Goal: Complete application form

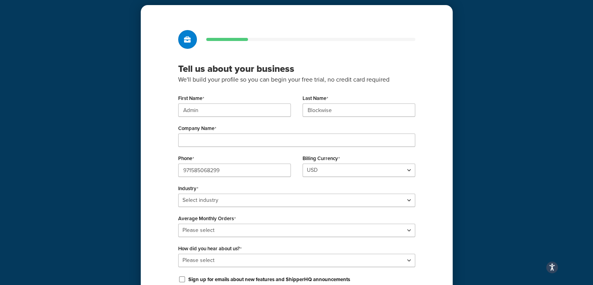
scroll to position [84, 0]
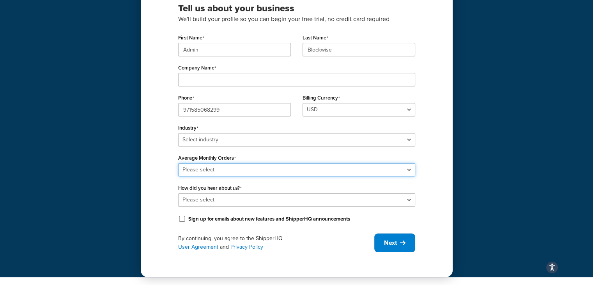
click at [245, 163] on select "Please select 0-500 501-1,000 1,001-10,000 10,001-20,000 Over 20,000" at bounding box center [296, 169] width 237 height 13
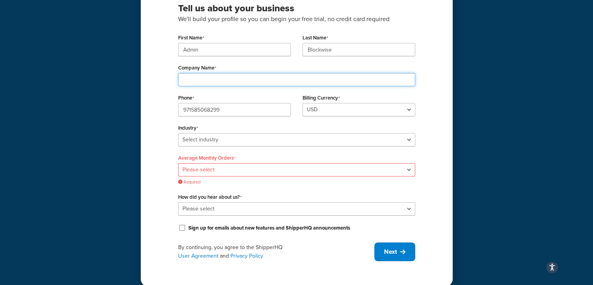
click at [241, 78] on input "Company Name" at bounding box center [296, 79] width 237 height 13
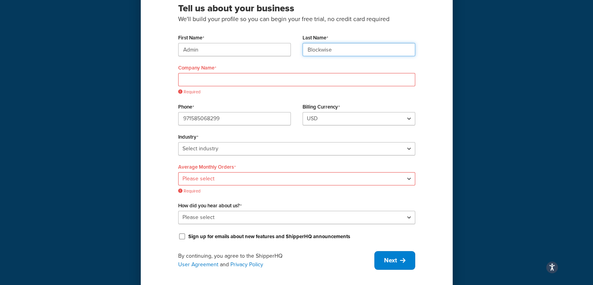
drag, startPoint x: 340, startPoint y: 46, endPoint x: 299, endPoint y: 50, distance: 41.2
click at [299, 50] on div "Last Name Blockwise" at bounding box center [359, 47] width 124 height 30
click at [246, 82] on input "Company Name" at bounding box center [296, 79] width 237 height 13
paste input "Blockwise"
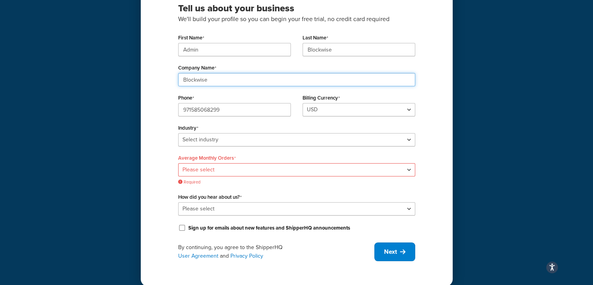
type input "Blockwise"
click at [327, 110] on select "USD" at bounding box center [359, 109] width 113 height 13
click at [328, 106] on select "USD" at bounding box center [359, 109] width 113 height 13
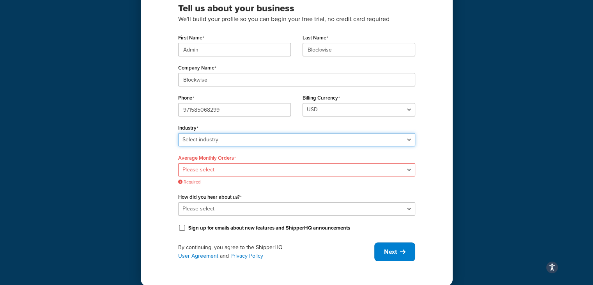
click at [317, 139] on select "Select industry Automotive Adult Agriculture Alcohol, Tobacco & CBD Arts & Craf…" at bounding box center [296, 139] width 237 height 13
click at [178, 133] on select "Select industry Automotive Adult Agriculture Alcohol, Tobacco & CBD Arts & Craf…" at bounding box center [296, 139] width 237 height 13
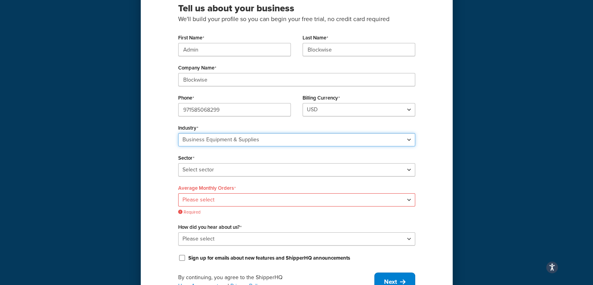
click at [272, 136] on select "Select industry Automotive Adult Agriculture Alcohol, Tobacco & CBD Arts & Craf…" at bounding box center [296, 139] width 237 height 13
click at [178, 133] on select "Select industry Automotive Adult Agriculture Alcohol, Tobacco & CBD Arts & Craf…" at bounding box center [296, 139] width 237 height 13
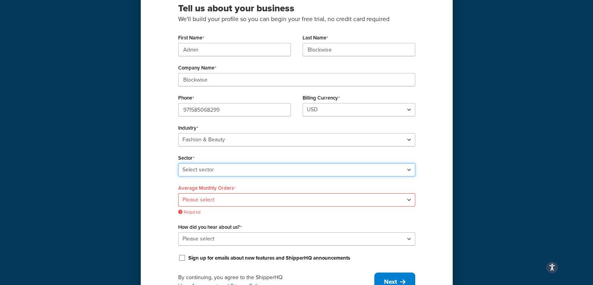
click at [260, 167] on select "Select sector Apparel Beauty Supplies & Cosmetics Jewelry" at bounding box center [296, 169] width 237 height 13
click at [258, 169] on select "Select sector Apparel Beauty Supplies & Cosmetics Jewelry" at bounding box center [296, 169] width 237 height 13
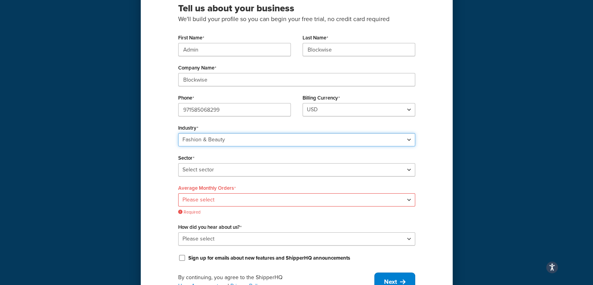
click at [256, 140] on select "Select industry Automotive Adult Agriculture Alcohol, Tobacco & CBD Arts & Craf…" at bounding box center [296, 139] width 237 height 13
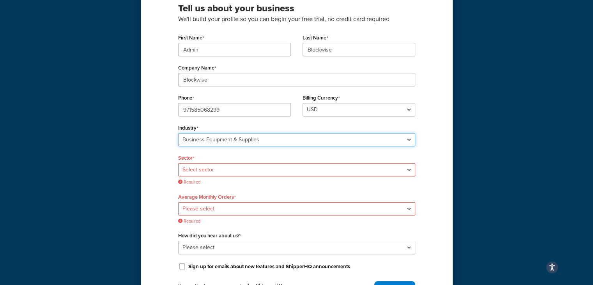
click at [178, 133] on select "Select industry Automotive Adult Agriculture Alcohol, Tobacco & CBD Arts & Craf…" at bounding box center [296, 139] width 237 height 13
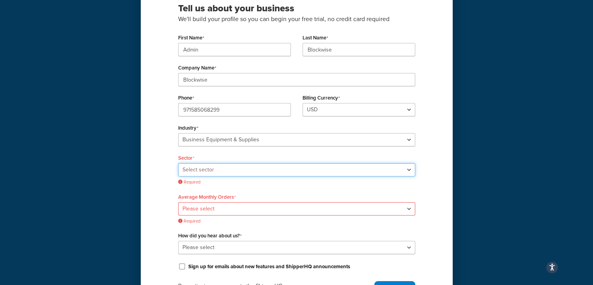
click at [238, 167] on select "Select sector Office Supplies Packaging Printing Supplies Professional Statione…" at bounding box center [296, 169] width 237 height 13
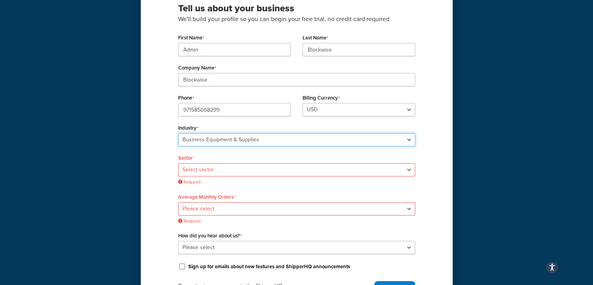
click at [248, 141] on select "Select industry Automotive Adult Agriculture Alcohol, Tobacco & CBD Arts & Craf…" at bounding box center [296, 139] width 237 height 13
click at [178, 133] on select "Select industry Automotive Adult Agriculture Alcohol, Tobacco & CBD Arts & Craf…" at bounding box center [296, 139] width 237 height 13
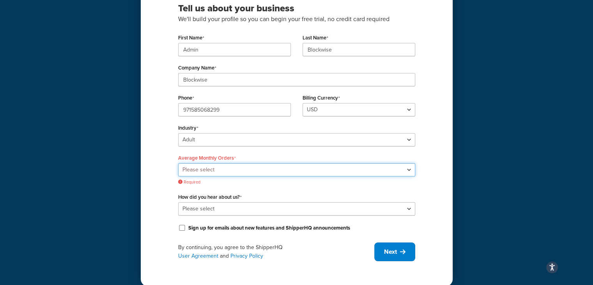
click at [236, 167] on select "Please select 0-500 501-1,000 1,001-10,000 10,001-20,000 Over 20,000" at bounding box center [296, 169] width 237 height 13
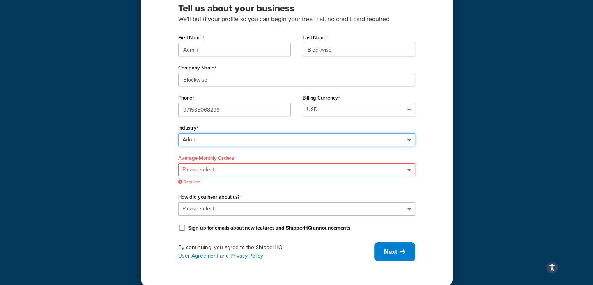
click at [235, 142] on select "Select industry Automotive Adult Agriculture Alcohol, Tobacco & CBD Arts & Craf…" at bounding box center [296, 139] width 237 height 13
click at [178, 133] on select "Select industry Automotive Adult Agriculture Alcohol, Tobacco & CBD Arts & Craf…" at bounding box center [296, 139] width 237 height 13
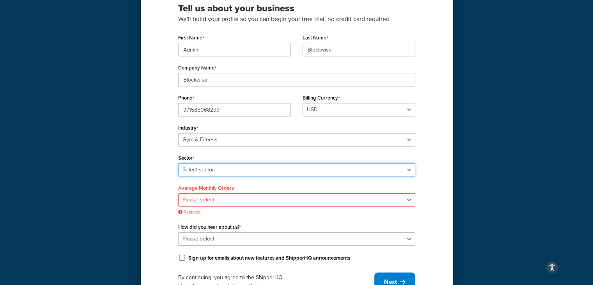
click at [226, 172] on select "Select sector Aquatic Boxing Gym Yoga" at bounding box center [296, 169] width 237 height 13
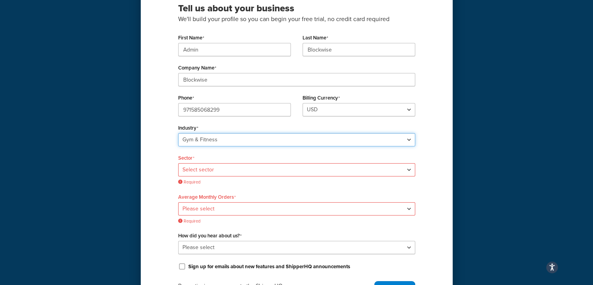
click at [235, 136] on select "Select industry Automotive Adult Agriculture Alcohol, Tobacco & CBD Arts & Craf…" at bounding box center [296, 139] width 237 height 13
select select "24"
click at [178, 133] on select "Select industry Automotive Adult Agriculture Alcohol, Tobacco & CBD Arts & Craf…" at bounding box center [296, 139] width 237 height 13
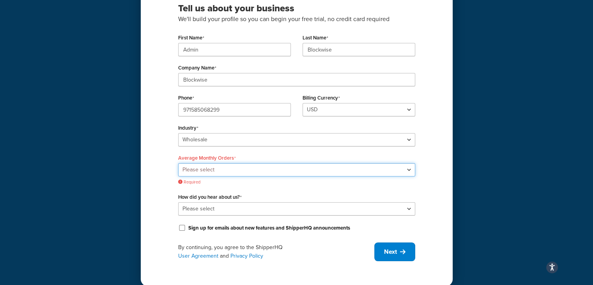
click at [234, 170] on select "Please select 0-500 501-1,000 1,001-10,000 10,001-20,000 Over 20,000" at bounding box center [296, 169] width 237 height 13
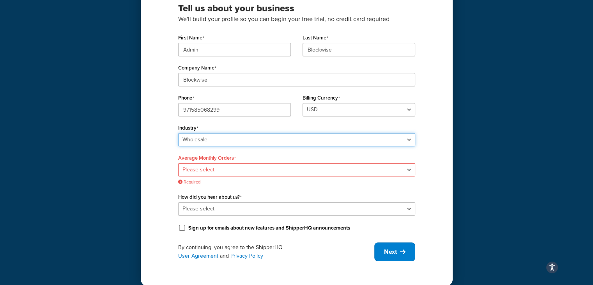
click at [240, 136] on select "Select industry Automotive Adult Agriculture Alcohol, Tobacco & CBD Arts & Craf…" at bounding box center [296, 139] width 237 height 13
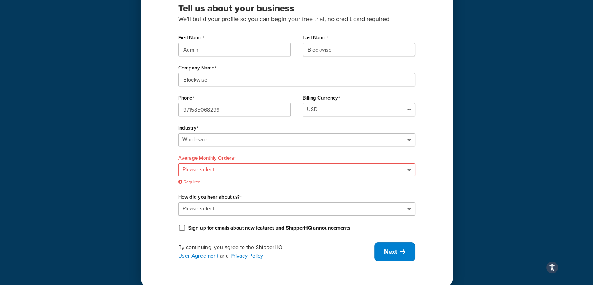
click at [160, 97] on div "Tell us about your business We'll build your profile so you can begin your free…" at bounding box center [297, 115] width 312 height 341
